Goal: Transaction & Acquisition: Purchase product/service

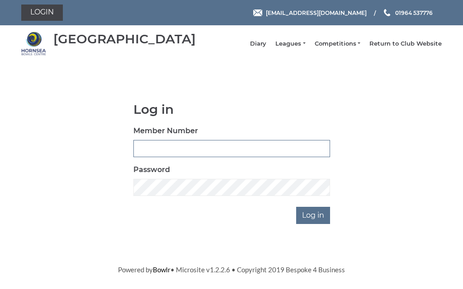
click at [191, 153] on input "Member Number" at bounding box center [231, 148] width 197 height 17
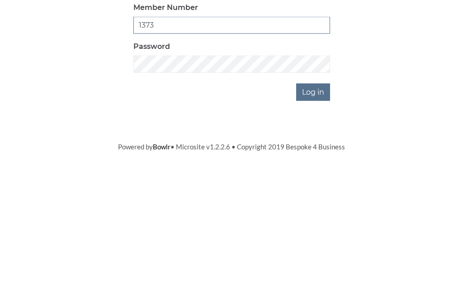
type input "1373"
click at [324, 207] on input "Log in" at bounding box center [313, 215] width 34 height 17
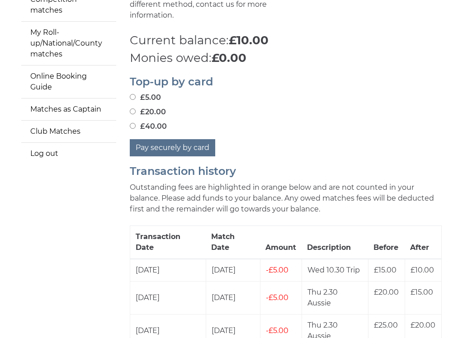
scroll to position [159, 0]
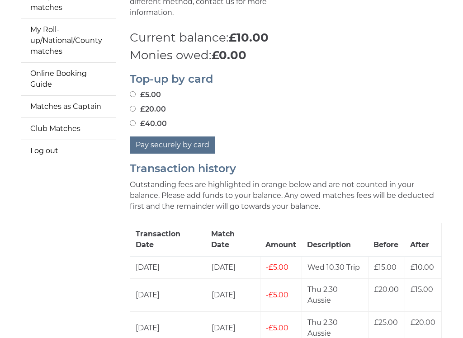
click at [136, 106] on input "£20.00" at bounding box center [133, 109] width 6 height 6
radio input "true"
click at [175, 142] on button "Pay securely by card" at bounding box center [172, 145] width 85 height 17
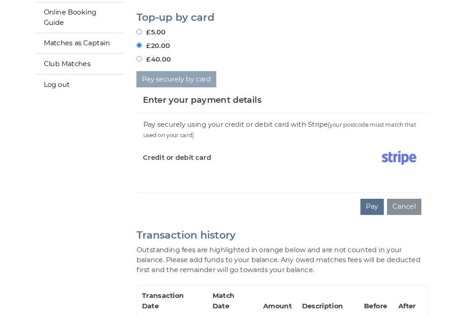
scroll to position [223, 0]
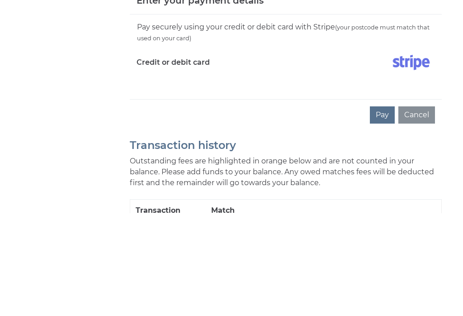
click at [387, 209] on button "Pay" at bounding box center [382, 217] width 25 height 17
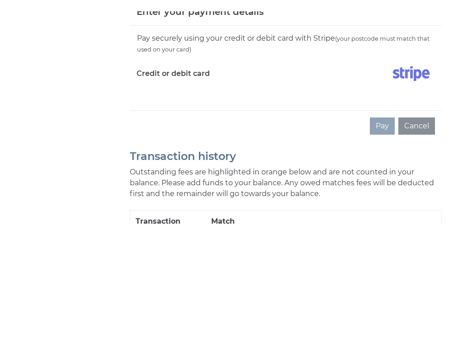
scroll to position [326, 0]
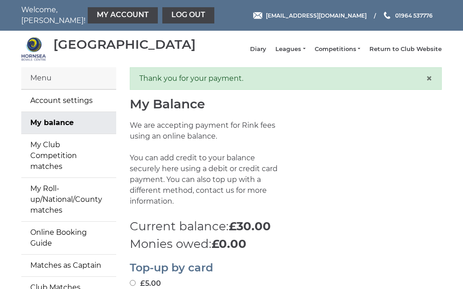
click at [305, 53] on link "Leagues" at bounding box center [290, 49] width 30 height 8
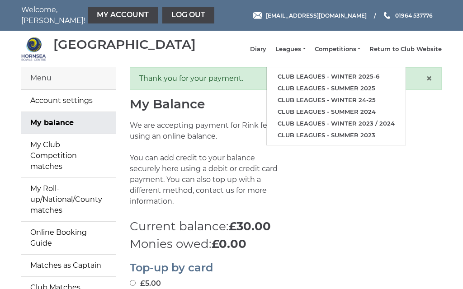
click at [331, 80] on link "Club leagues - Winter 2025-6" at bounding box center [336, 77] width 139 height 12
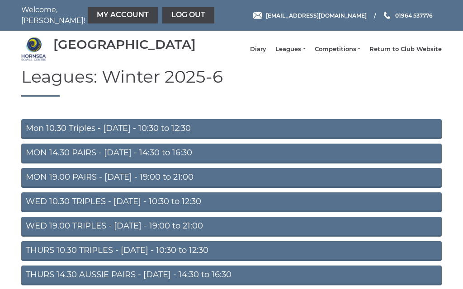
click at [161, 208] on link "WED 10.30 TRIPLES - [DATE] - 10:30 to 12:30" at bounding box center [231, 203] width 421 height 20
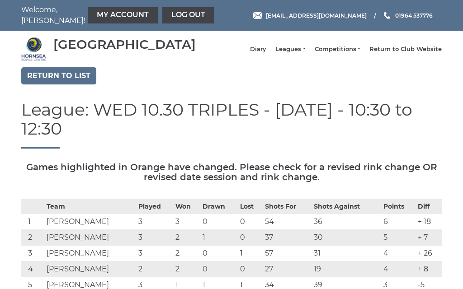
click at [305, 53] on link "Leagues" at bounding box center [290, 49] width 30 height 8
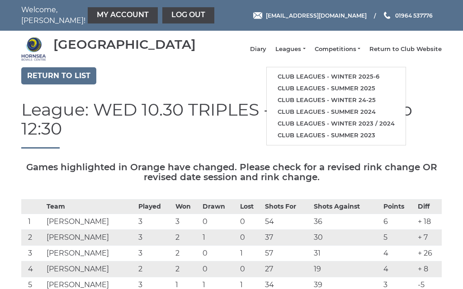
click at [327, 82] on link "Club leagues - Winter 2025-6" at bounding box center [336, 77] width 139 height 12
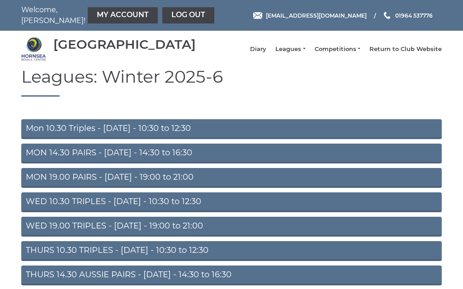
click at [162, 15] on link "Log out" at bounding box center [188, 15] width 52 height 16
